Goal: Task Accomplishment & Management: Manage account settings

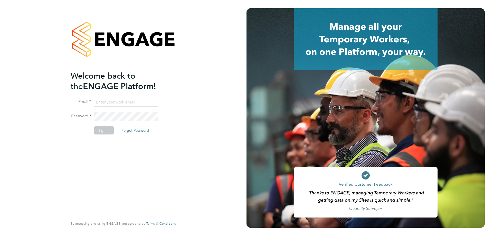
type input "jake@tradelinerecruitment.co.uk"
click at [104, 127] on button "Sign In" at bounding box center [104, 130] width 20 height 8
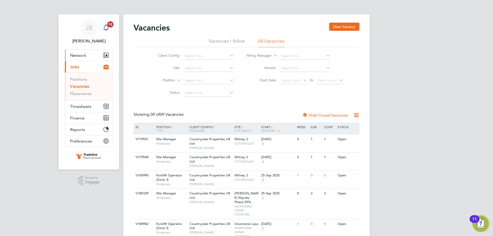
click at [85, 55] on span "Network" at bounding box center [78, 55] width 16 height 5
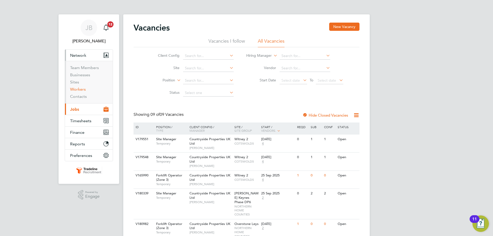
click at [81, 89] on link "Workers" at bounding box center [78, 89] width 16 height 5
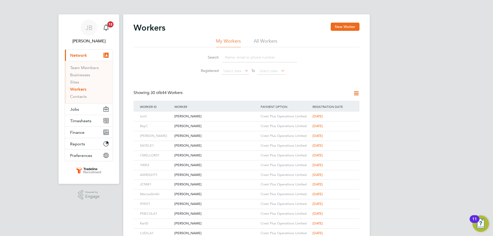
click at [250, 56] on input at bounding box center [260, 57] width 75 height 10
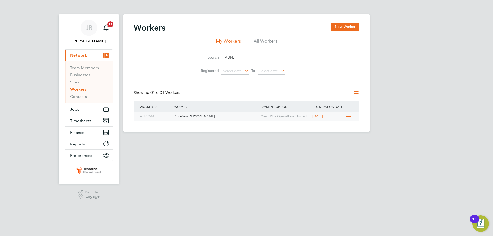
type input "AURE"
click at [214, 118] on div "Aurelian-[PERSON_NAME]" at bounding box center [216, 117] width 86 height 10
click at [264, 42] on li "All Workers" at bounding box center [266, 42] width 24 height 9
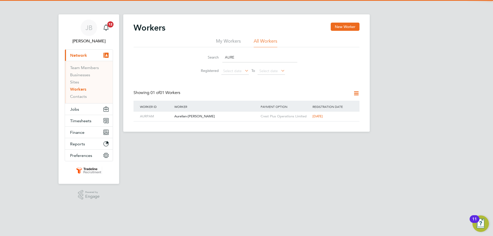
drag, startPoint x: 240, startPoint y: 58, endPoint x: 207, endPoint y: 57, distance: 33.7
click at [207, 57] on div "Search AURE" at bounding box center [247, 57] width 102 height 10
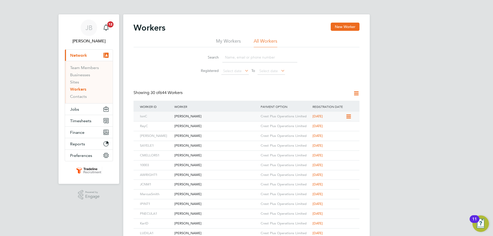
click at [215, 118] on div "Ion Craciun" at bounding box center [216, 117] width 86 height 10
click at [200, 129] on div "Ray Campbell" at bounding box center [216, 127] width 86 height 10
click at [246, 58] on input at bounding box center [260, 57] width 75 height 10
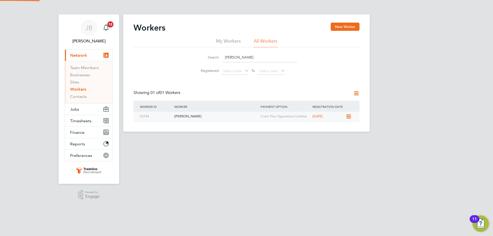
type input "marcus c"
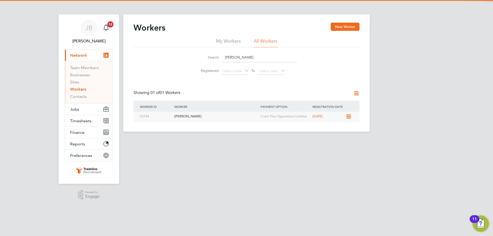
click at [208, 120] on div "Marcus Clark" at bounding box center [216, 117] width 86 height 10
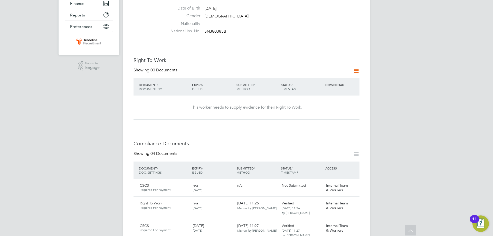
scroll to position [128, 0]
click at [355, 68] on icon at bounding box center [356, 71] width 6 height 6
click at [323, 80] on li "Add Right To Work Document" at bounding box center [328, 78] width 62 height 7
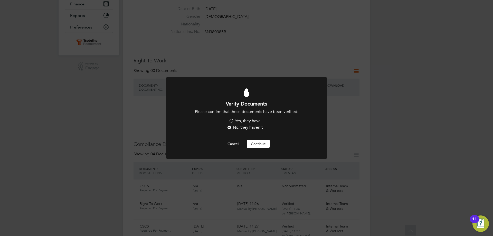
scroll to position [0, 0]
click at [238, 121] on label "Yes, they have" at bounding box center [245, 120] width 32 height 5
click at [0, 0] on input "Yes, they have" at bounding box center [0, 0] width 0 height 0
click at [258, 145] on button "Continue" at bounding box center [258, 144] width 23 height 8
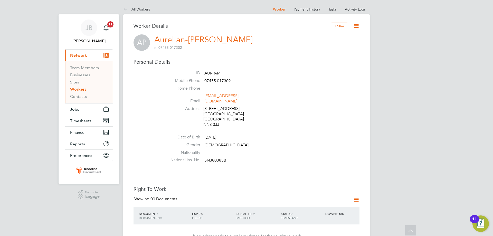
scroll to position [128, 0]
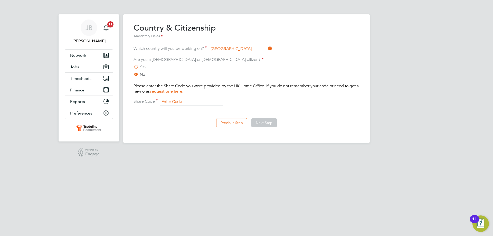
click at [182, 103] on input at bounding box center [191, 102] width 63 height 8
paste input "WY4 HBG 69F"
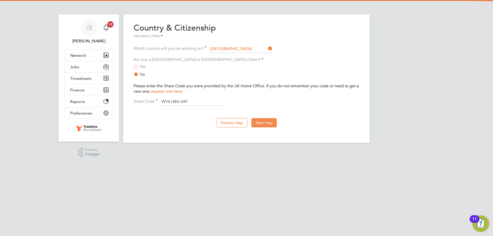
type input "WY4 HBG 69F"
click at [264, 126] on button "Next Step" at bounding box center [264, 122] width 25 height 9
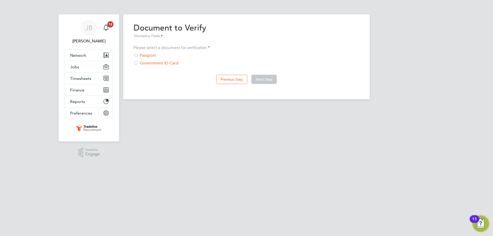
click at [149, 56] on div "Passport" at bounding box center [247, 55] width 226 height 5
click at [260, 81] on button "Next Step" at bounding box center [264, 79] width 25 height 9
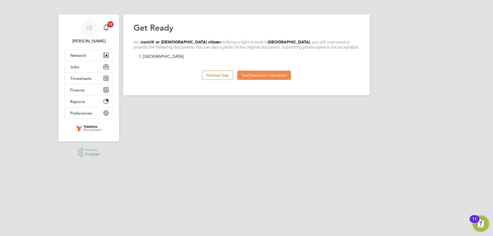
click at [243, 75] on button "Start Document Submission" at bounding box center [264, 75] width 54 height 9
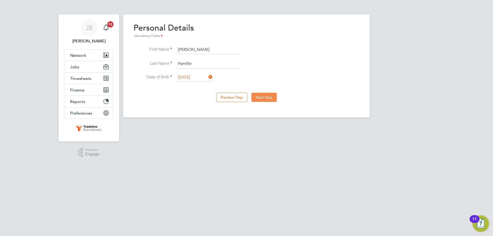
click at [265, 101] on button "Next Step" at bounding box center [264, 97] width 25 height 9
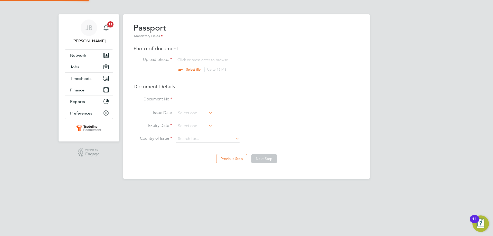
scroll to position [7, 64]
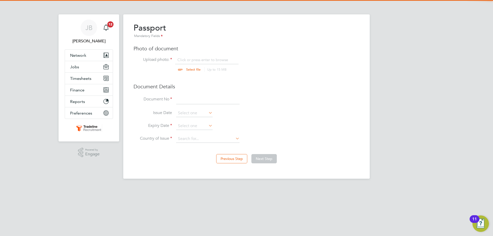
click at [192, 59] on input "file" at bounding box center [198, 64] width 81 height 15
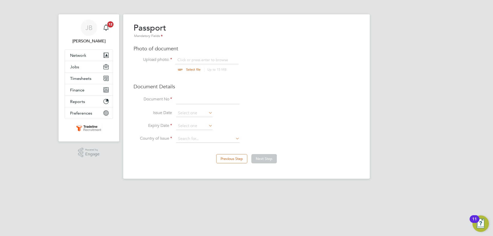
type input "C:\fakepath\Passport.jpg"
click at [181, 99] on input at bounding box center [207, 99] width 63 height 9
type input "055410715"
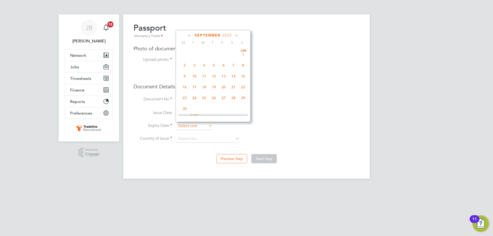
click at [193, 127] on input at bounding box center [194, 126] width 36 height 8
click at [227, 35] on span "2025" at bounding box center [227, 35] width 9 height 4
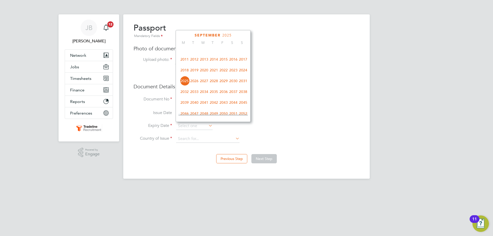
click at [234, 74] on span "2023" at bounding box center [234, 70] width 10 height 10
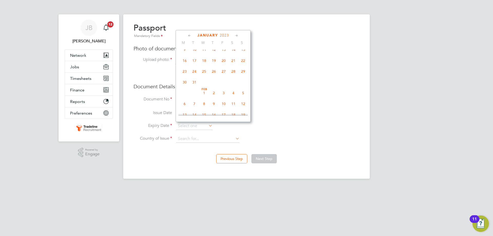
scroll to position [107, 0]
click at [244, 79] on span "15" at bounding box center [243, 78] width 10 height 10
type input "15 Jan 2023"
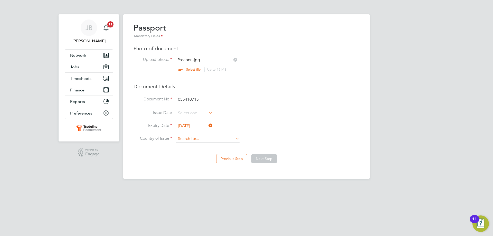
click at [215, 142] on input at bounding box center [207, 139] width 63 height 8
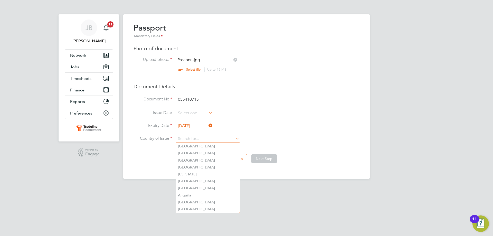
type input "G"
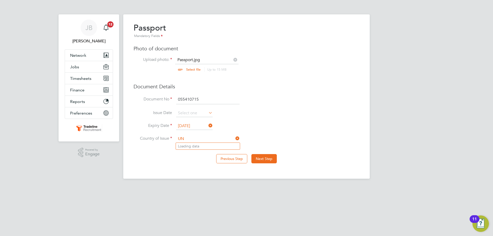
type input "U"
click at [200, 146] on li "Rom ania" at bounding box center [208, 146] width 64 height 7
type input "Romania"
click at [262, 156] on button "Next Step" at bounding box center [264, 158] width 25 height 9
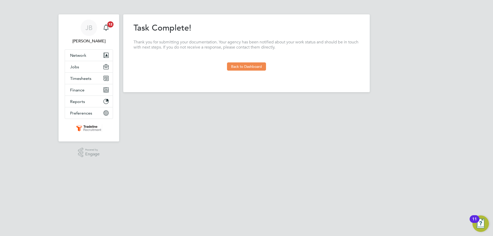
click at [238, 62] on button "Back to Dashboard" at bounding box center [246, 66] width 39 height 8
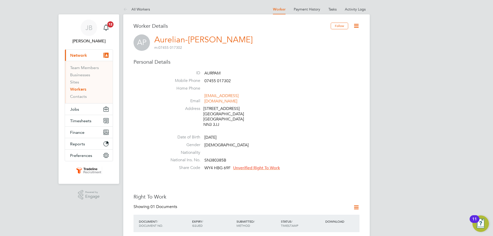
click at [263, 160] on li "National Ins. No. SN380385B" at bounding box center [261, 161] width 195 height 8
click at [263, 165] on span "Unverified Right To Work" at bounding box center [256, 167] width 47 height 5
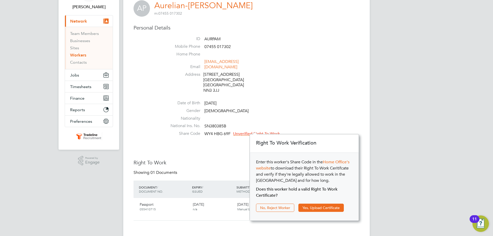
scroll to position [77, 0]
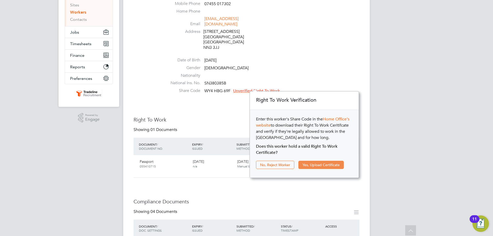
click at [318, 164] on button "Yes, Upload Certificate" at bounding box center [321, 165] width 45 height 8
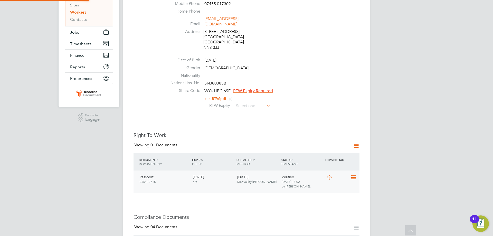
scroll to position [18, 109]
click at [260, 103] on input at bounding box center [252, 106] width 36 height 8
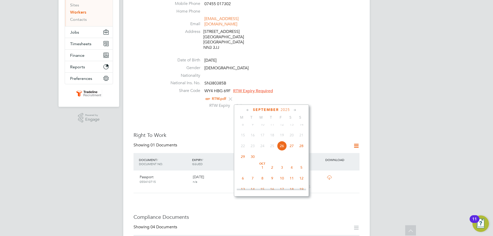
click at [286, 111] on span "2025" at bounding box center [285, 110] width 9 height 4
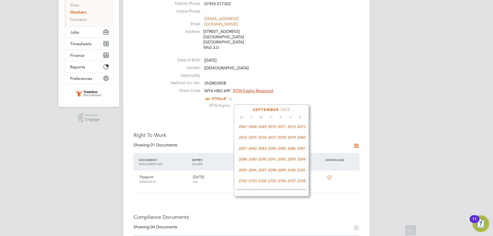
scroll to position [239, 0]
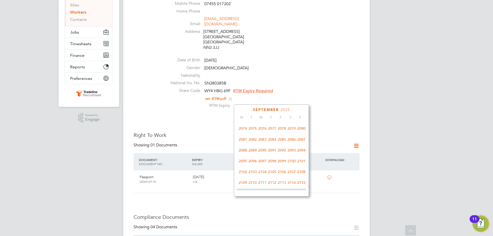
click at [294, 166] on span "2100" at bounding box center [292, 161] width 10 height 10
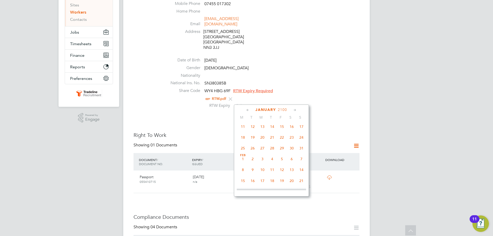
scroll to position [53, 0]
click at [284, 132] on span "Jan 1" at bounding box center [282, 131] width 10 height 10
type input "01 Jan 2100"
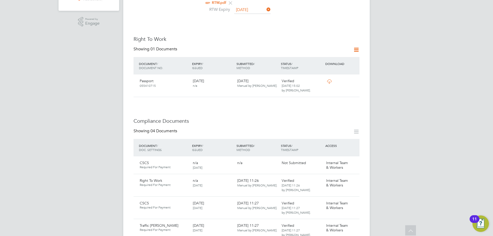
scroll to position [257, 0]
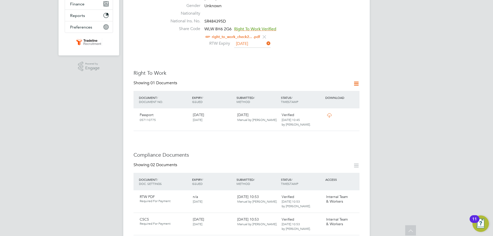
scroll to position [154, 0]
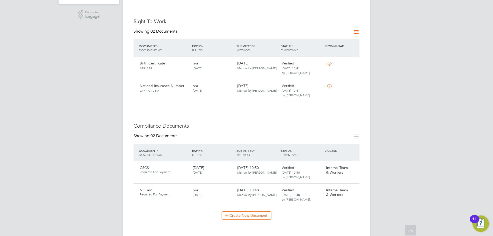
scroll to position [231, 0]
